Goal: Contribute content

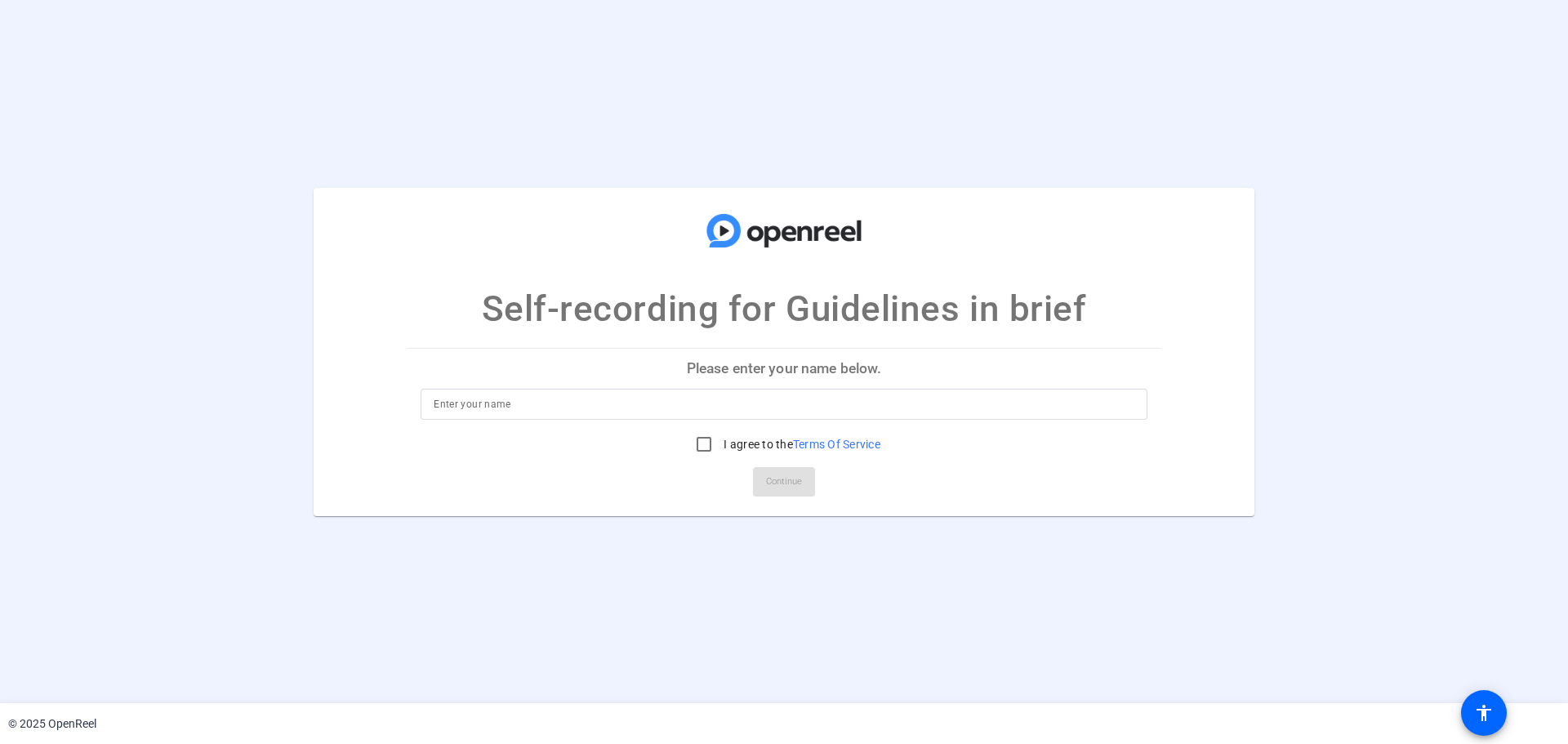
click at [723, 373] on p "Please enter your name below." at bounding box center [784, 368] width 753 height 40
click at [732, 370] on p "Please enter your name below." at bounding box center [784, 368] width 753 height 40
click at [599, 403] on input at bounding box center [784, 404] width 701 height 19
type input "Laura"
drag, startPoint x: 697, startPoint y: 443, endPoint x: 730, endPoint y: 463, distance: 38.6
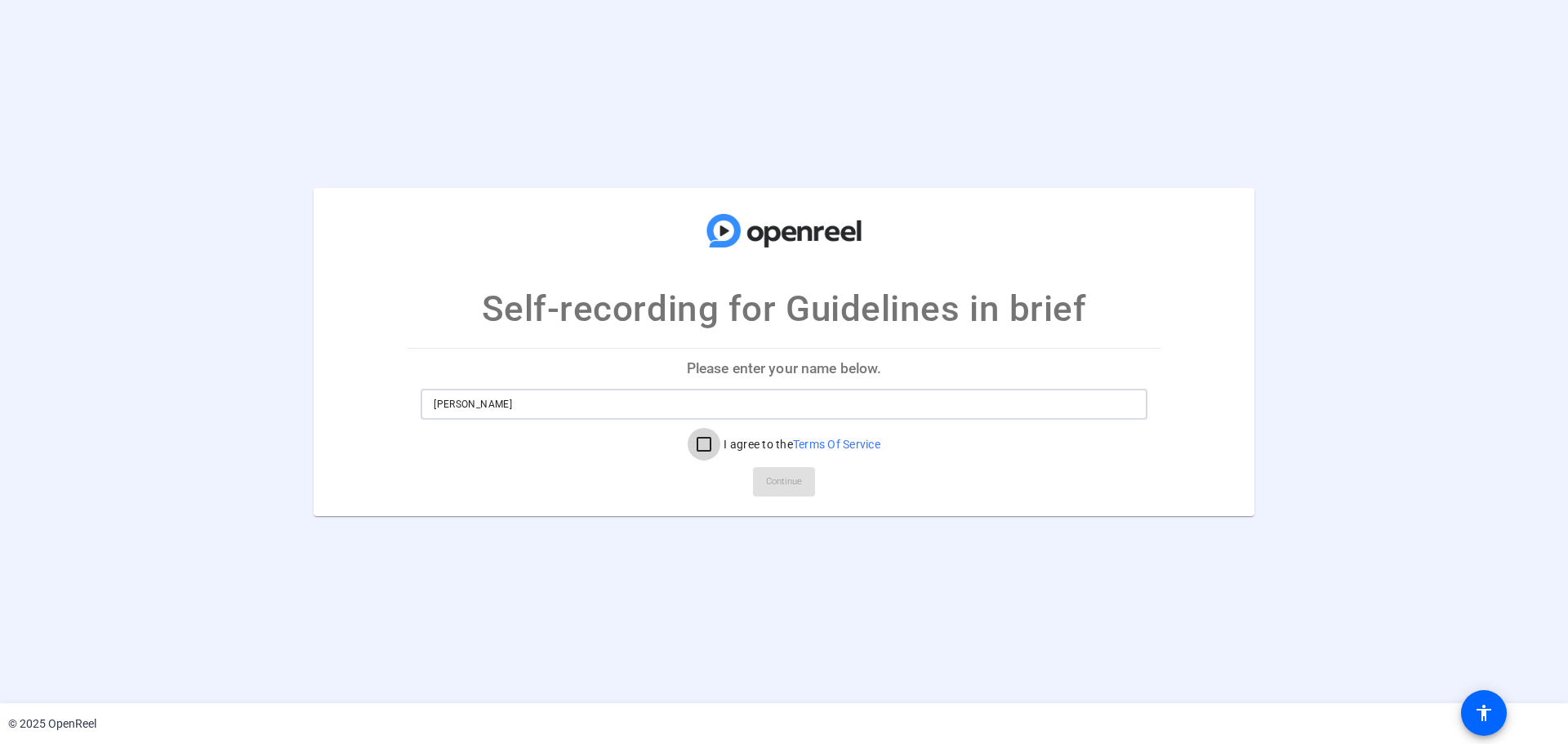
click at [699, 443] on input "I agree to the Terms Of Service" at bounding box center [703, 444] width 32 height 33
checkbox input "true"
drag, startPoint x: 768, startPoint y: 481, endPoint x: 752, endPoint y: 490, distance: 18.4
click at [769, 481] on span "Continue" at bounding box center [783, 482] width 36 height 25
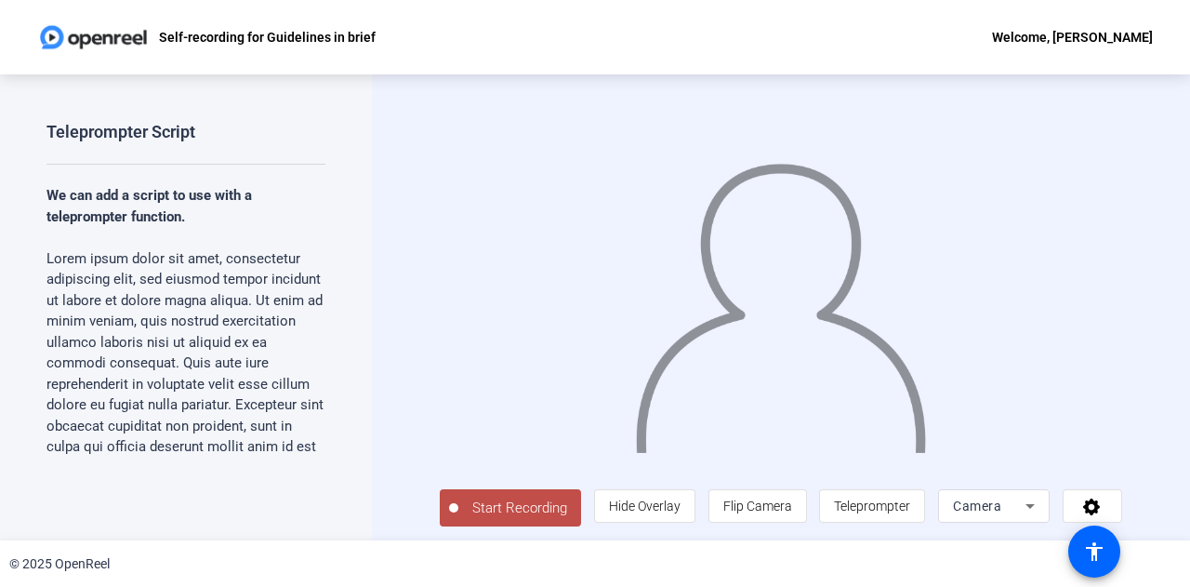
scroll to position [4, 0]
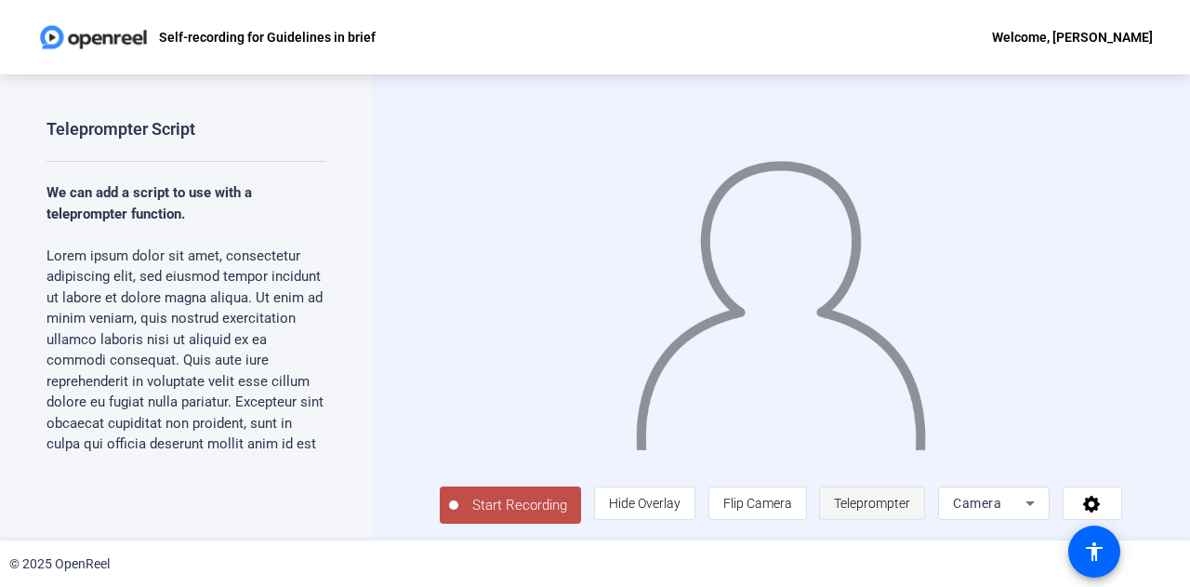
click at [867, 506] on span "Teleprompter" at bounding box center [872, 503] width 76 height 15
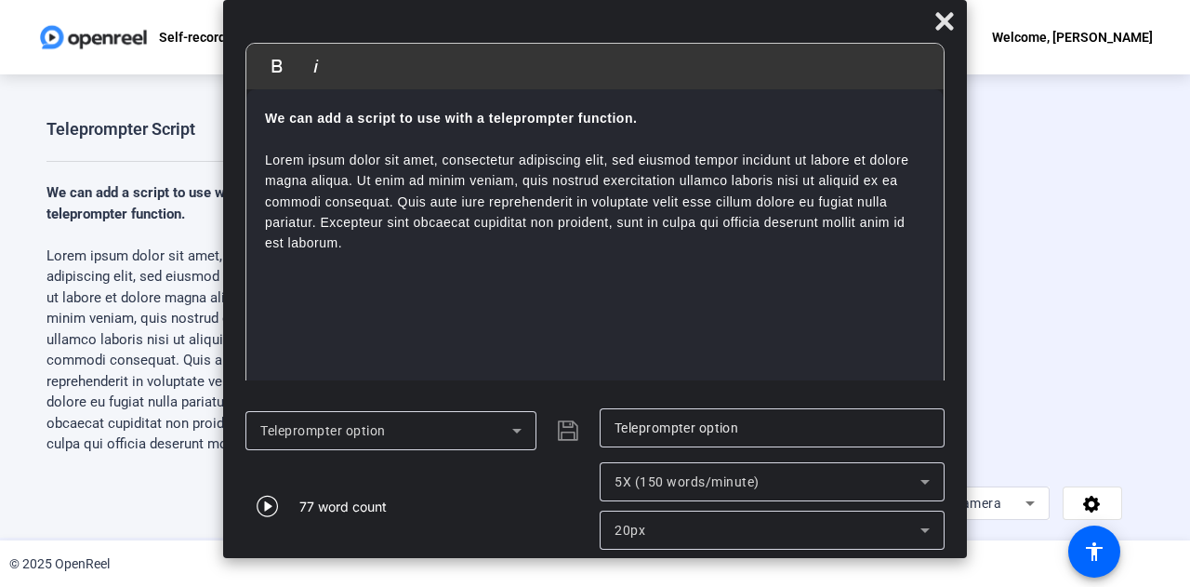
click at [335, 510] on div "77 word count" at bounding box center [342, 507] width 87 height 20
click at [949, 22] on icon at bounding box center [945, 21] width 18 height 18
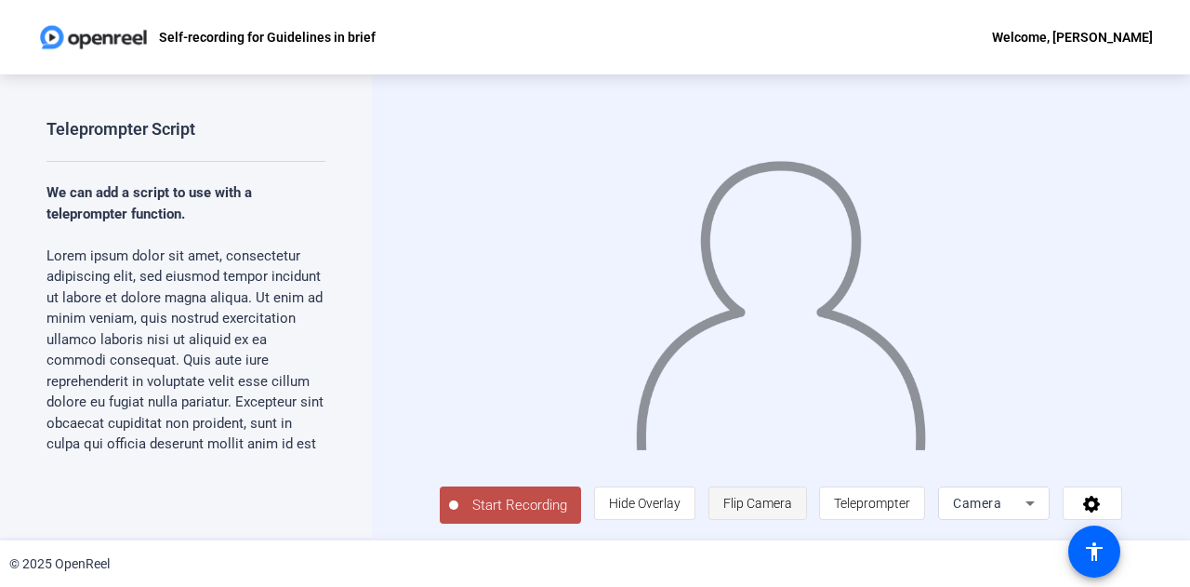
click at [742, 500] on span "Flip Camera" at bounding box center [758, 503] width 69 height 15
click at [648, 511] on span "Hide Overlay" at bounding box center [645, 503] width 72 height 15
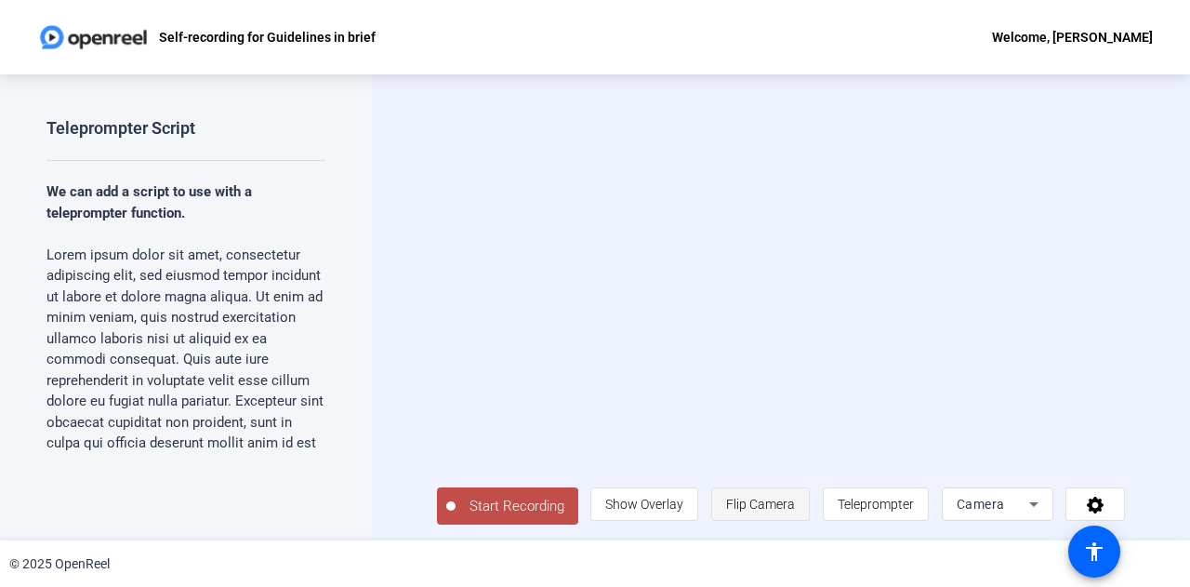
click at [750, 499] on span "Flip Camera" at bounding box center [760, 504] width 69 height 15
click at [995, 499] on span "Camera" at bounding box center [981, 504] width 48 height 15
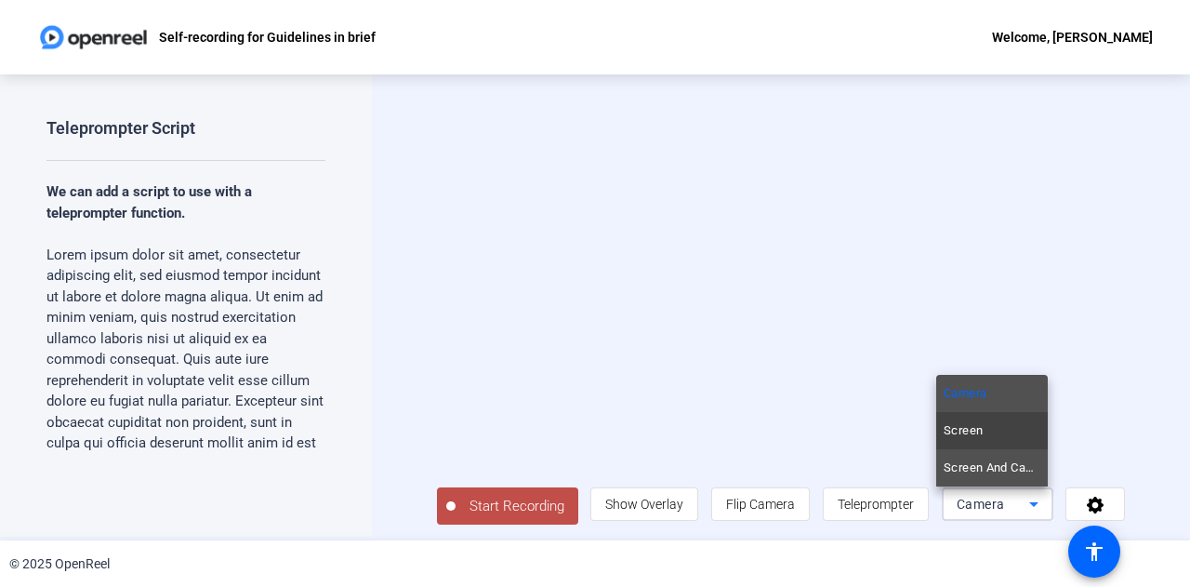
click at [991, 468] on span "Screen And Camera" at bounding box center [992, 468] width 97 height 22
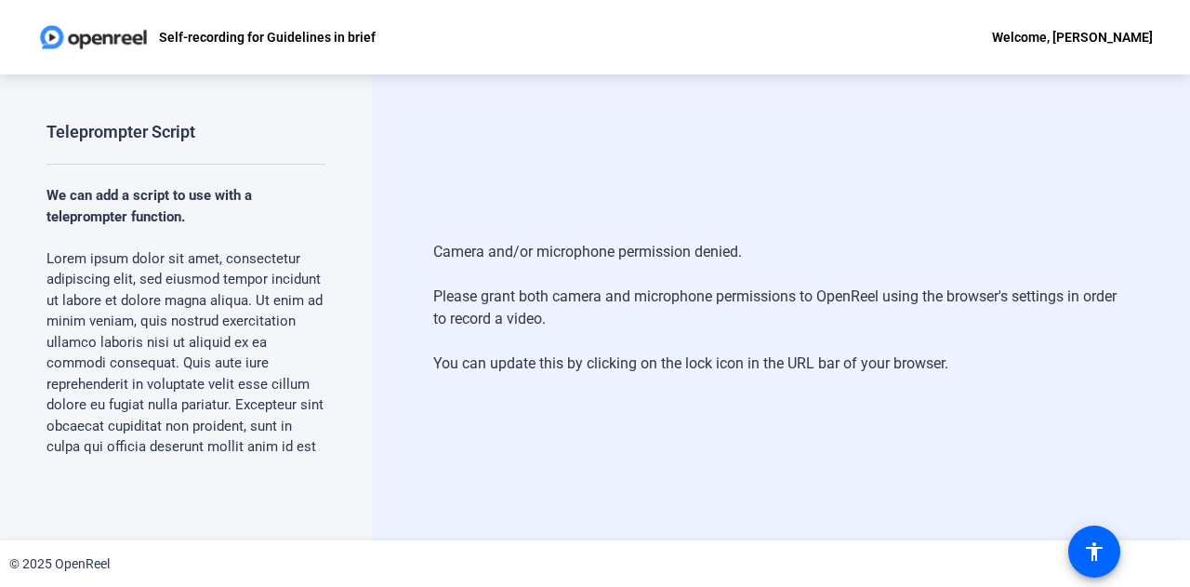
scroll to position [283, 0]
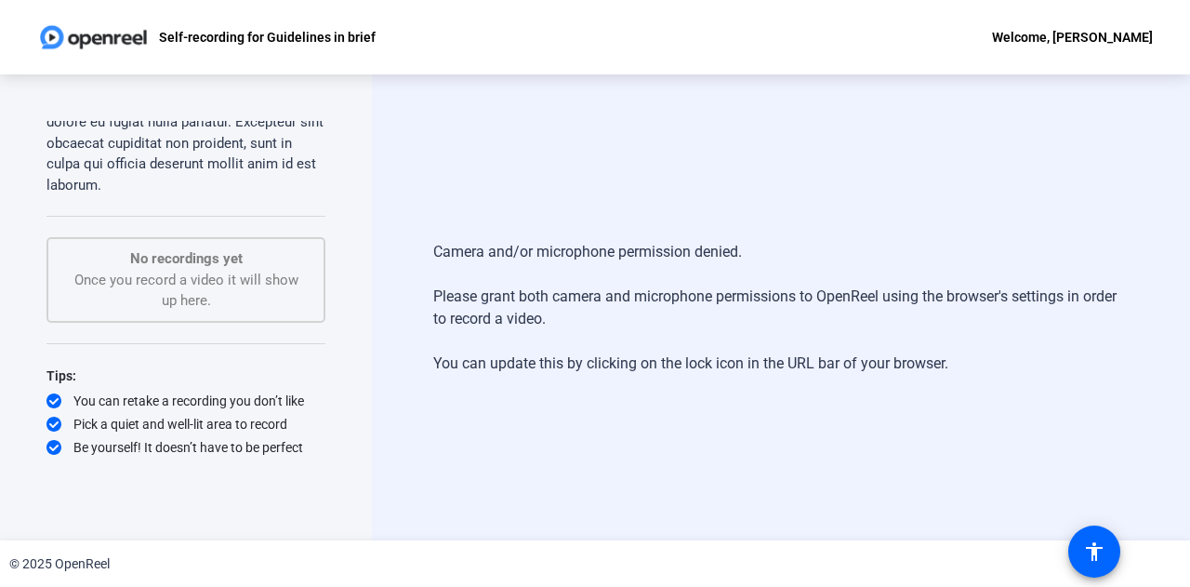
click at [236, 276] on div "No recordings yet Once you record a video it will show up here." at bounding box center [186, 279] width 238 height 63
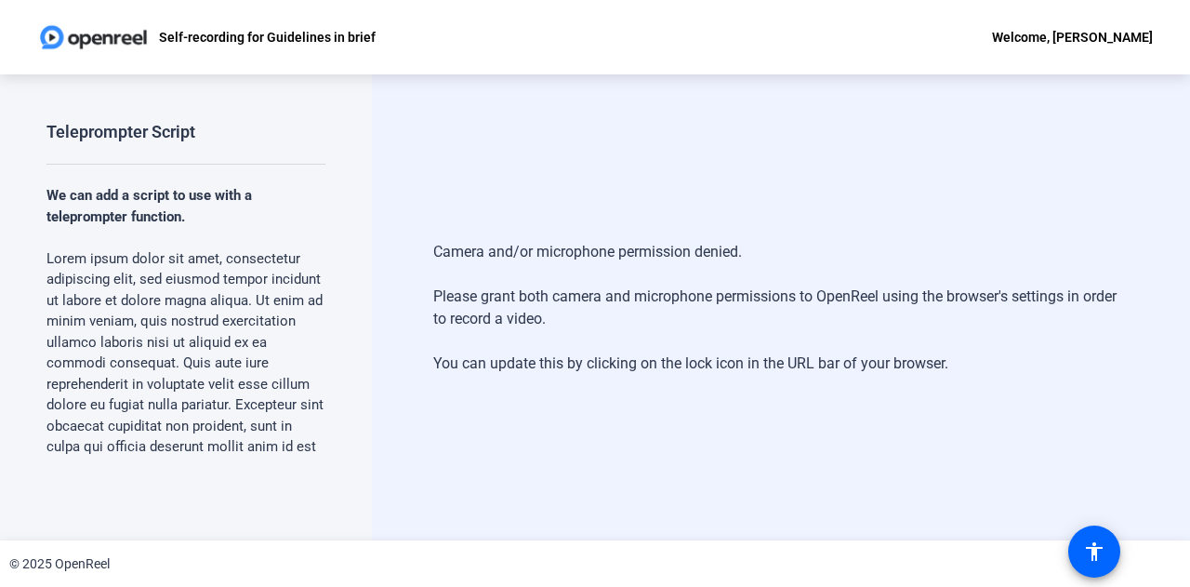
click at [1091, 30] on div "Welcome, [PERSON_NAME]" at bounding box center [1072, 37] width 161 height 22
click at [1090, 549] on div at bounding box center [595, 293] width 1190 height 587
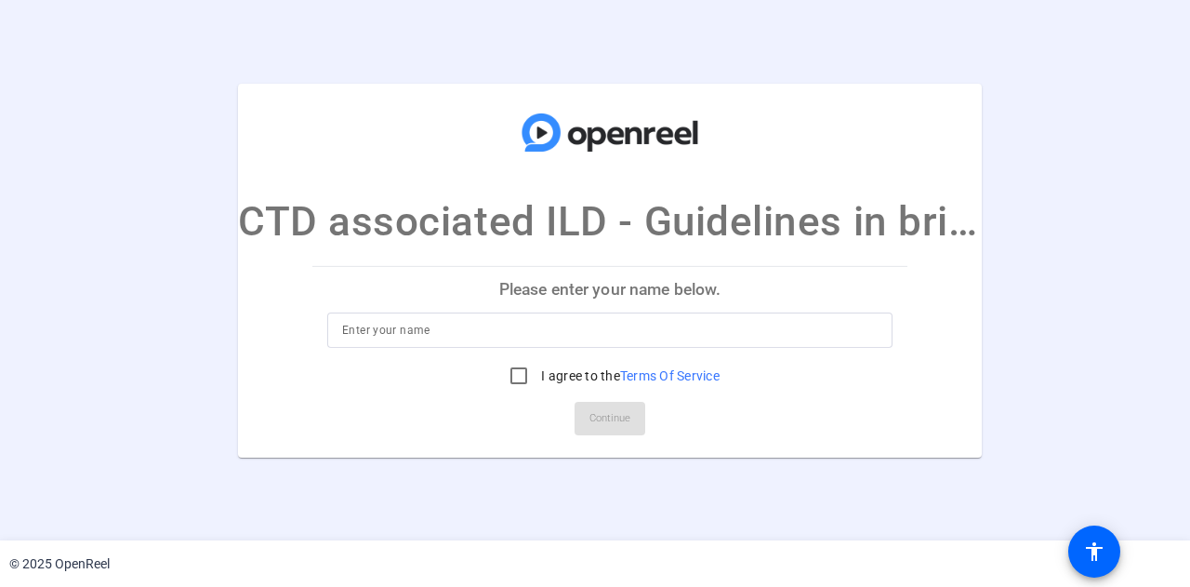
click at [520, 293] on p "Please enter your name below." at bounding box center [609, 289] width 595 height 45
click at [537, 291] on p "Please enter your name below." at bounding box center [609, 289] width 595 height 45
click at [621, 280] on p "Please enter your name below." at bounding box center [609, 289] width 595 height 45
click at [616, 296] on p "Please enter your name below." at bounding box center [609, 289] width 595 height 45
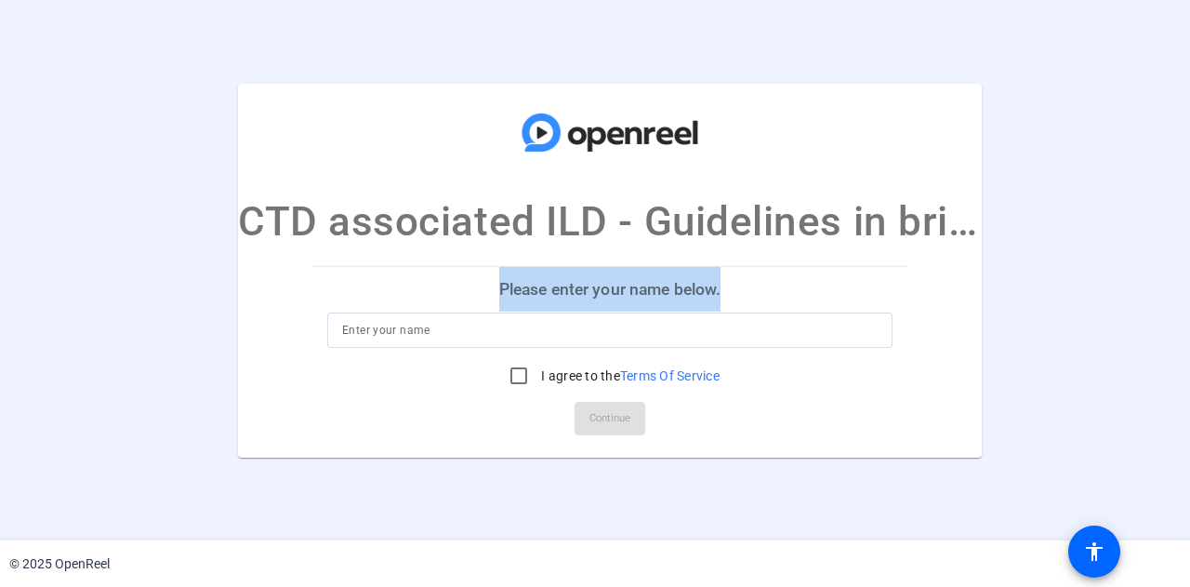
click at [616, 296] on p "Please enter your name below." at bounding box center [609, 289] width 595 height 45
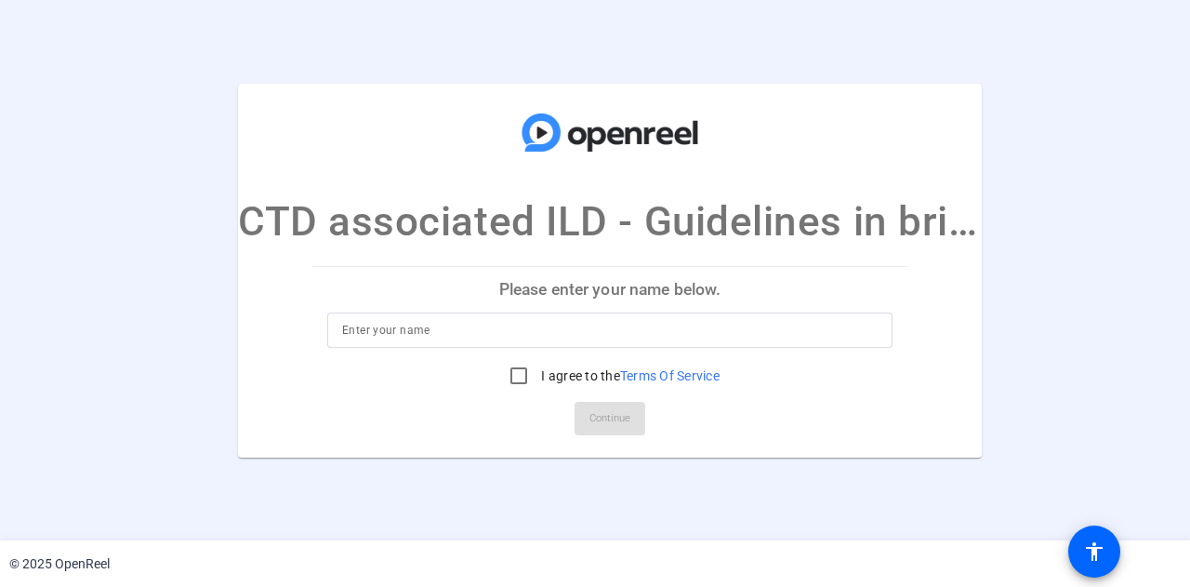
click at [473, 329] on input at bounding box center [610, 330] width 536 height 22
click at [472, 330] on input at bounding box center [610, 330] width 536 height 22
type input "123_Laura"
drag, startPoint x: 404, startPoint y: 324, endPoint x: 268, endPoint y: 325, distance: 135.8
click at [268, 325] on mat-card "CTD associated ILD - Guidelines in brief Please enter your name below. 123_Laur…" at bounding box center [610, 270] width 744 height 374
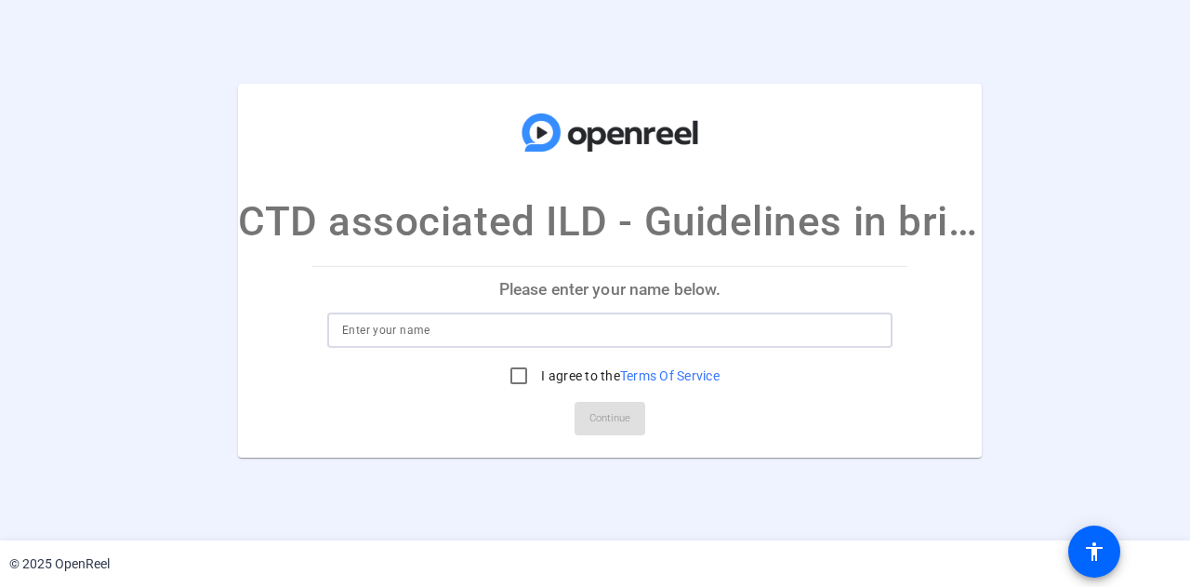
click at [1036, 326] on div "CTD associated ILD - Guidelines in brief Please enter your name below. I agree …" at bounding box center [595, 270] width 1190 height 374
click at [638, 52] on openreel-ugc-auth "CTD associated ILD - Guidelines in brief Please enter your name below. I agree …" at bounding box center [595, 270] width 1190 height 540
